Goal: Check status: Check status

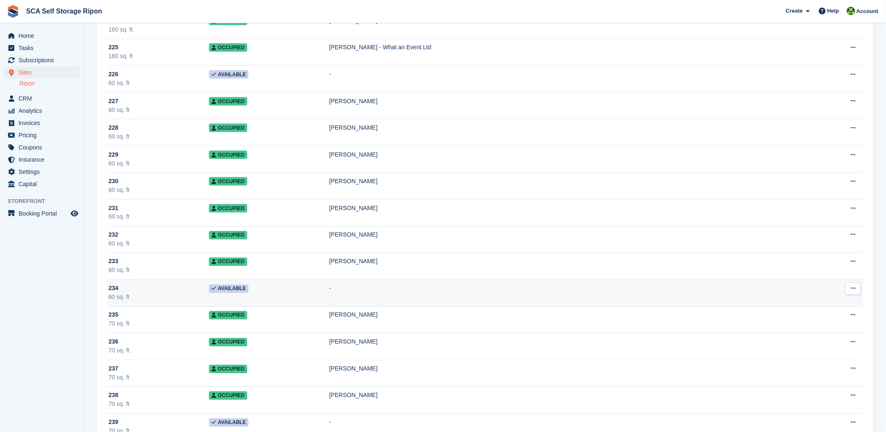
scroll to position [6122, 0]
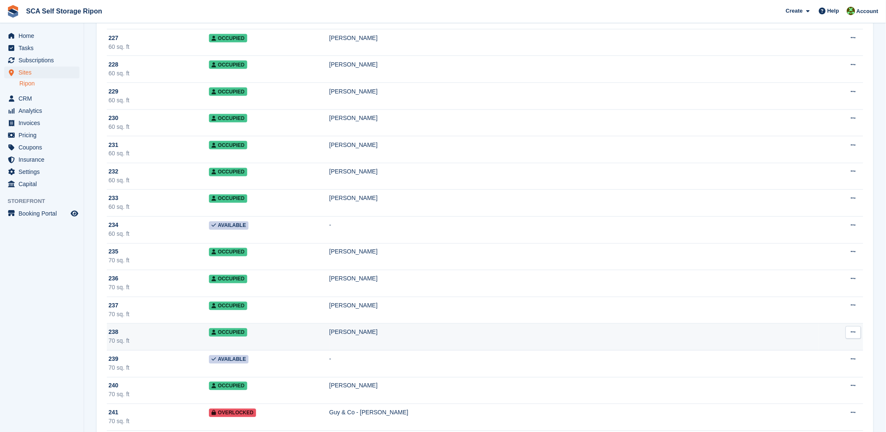
click at [407, 337] on div "[PERSON_NAME]" at bounding box center [573, 332] width 489 height 9
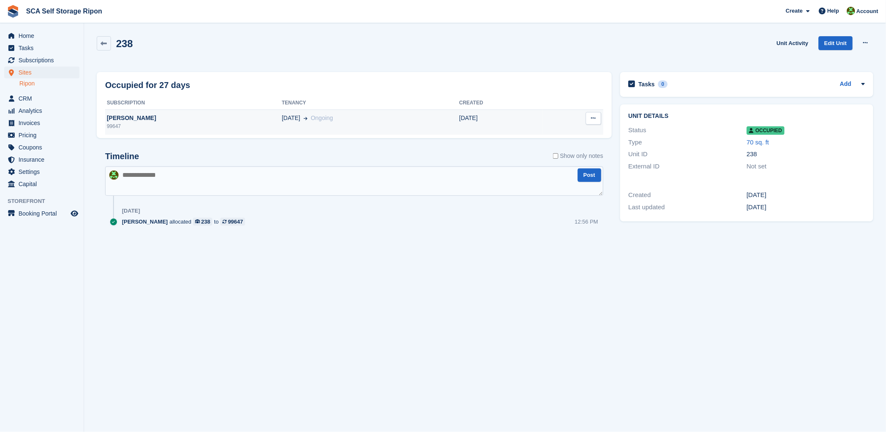
click at [363, 116] on div "04 Aug Ongoing" at bounding box center [371, 118] width 178 height 9
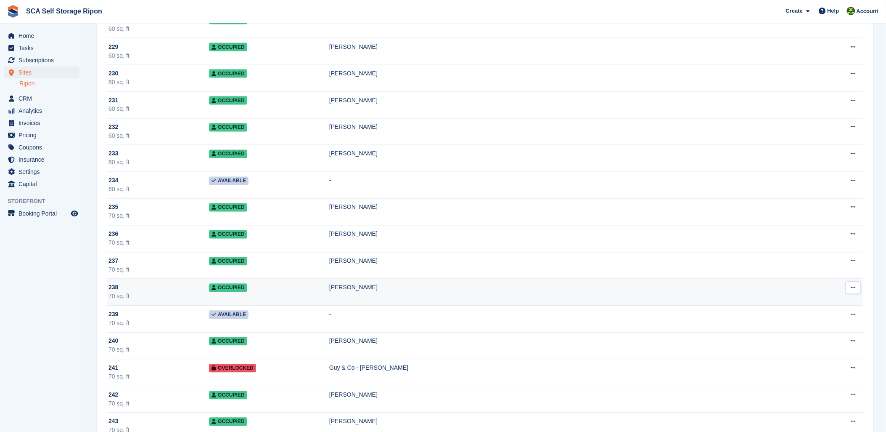
scroll to position [6216, 0]
